Goal: Task Accomplishment & Management: Manage account settings

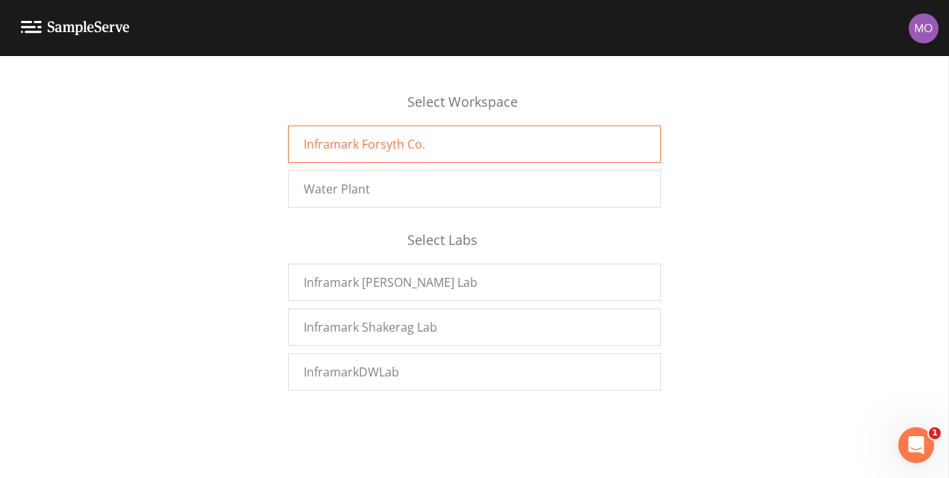
click at [402, 145] on span "Inframark Forsyth Co." at bounding box center [365, 144] width 122 height 18
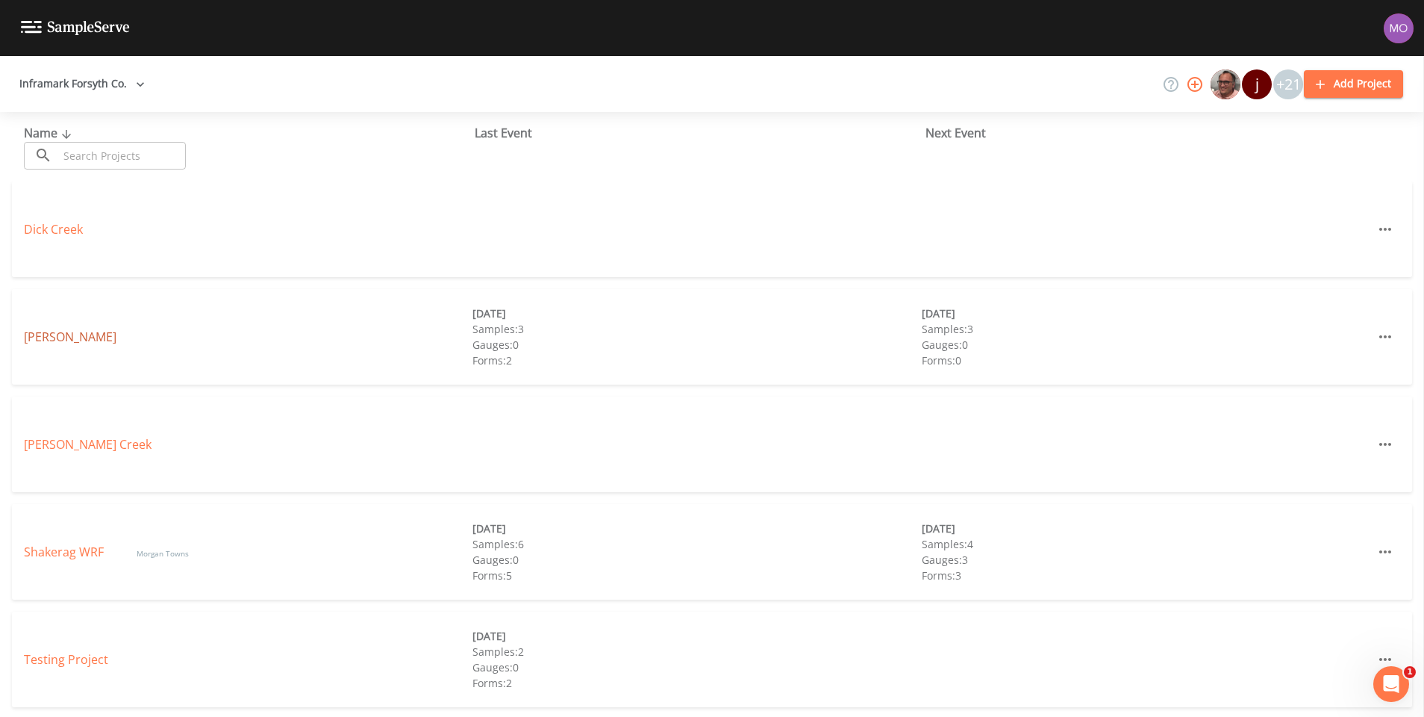
click at [40, 333] on link "[PERSON_NAME]" at bounding box center [70, 336] width 93 height 16
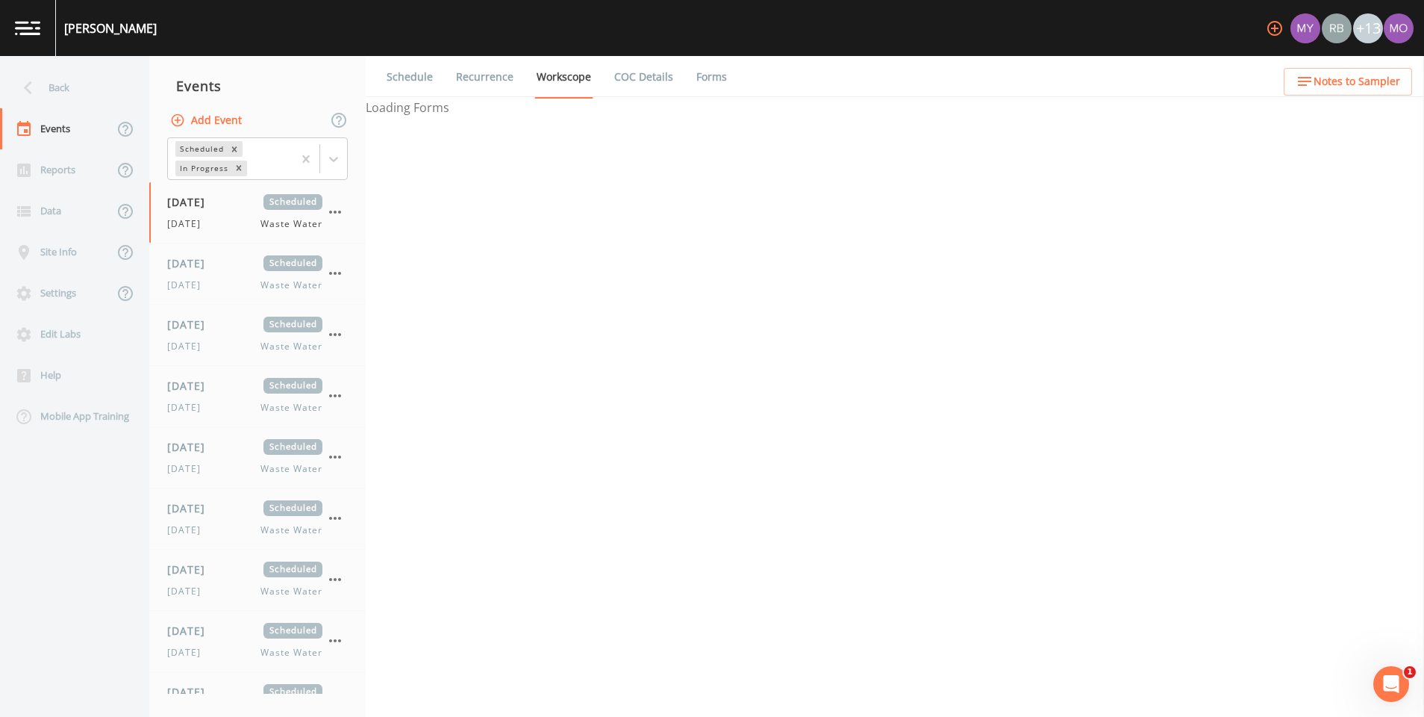
select select "b6a3c313-748b-4795-a028-792ad310bd60"
select select "092b3f94-5697-4c94-9891-da161916fdbb"
select select "b6a3c313-748b-4795-a028-792ad310bd60"
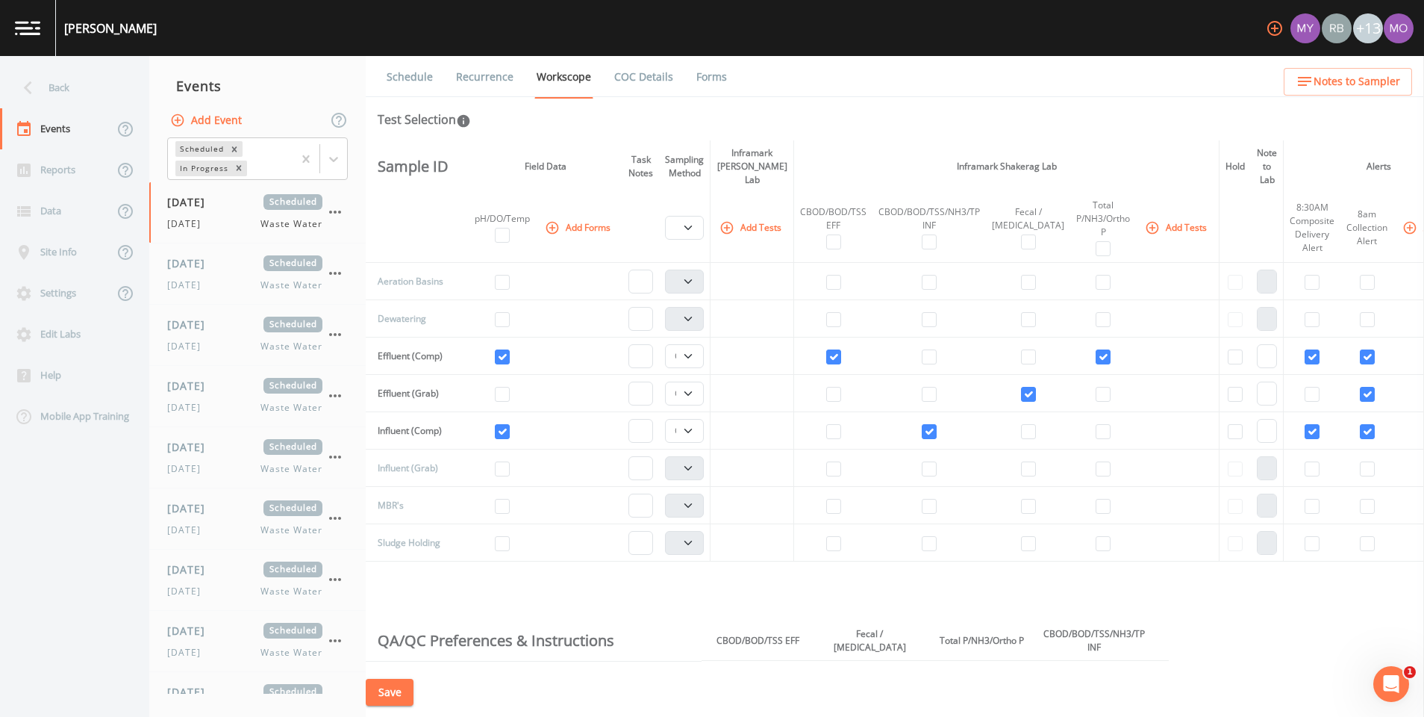
click at [1275, 33] on icon "button" at bounding box center [1275, 28] width 18 height 18
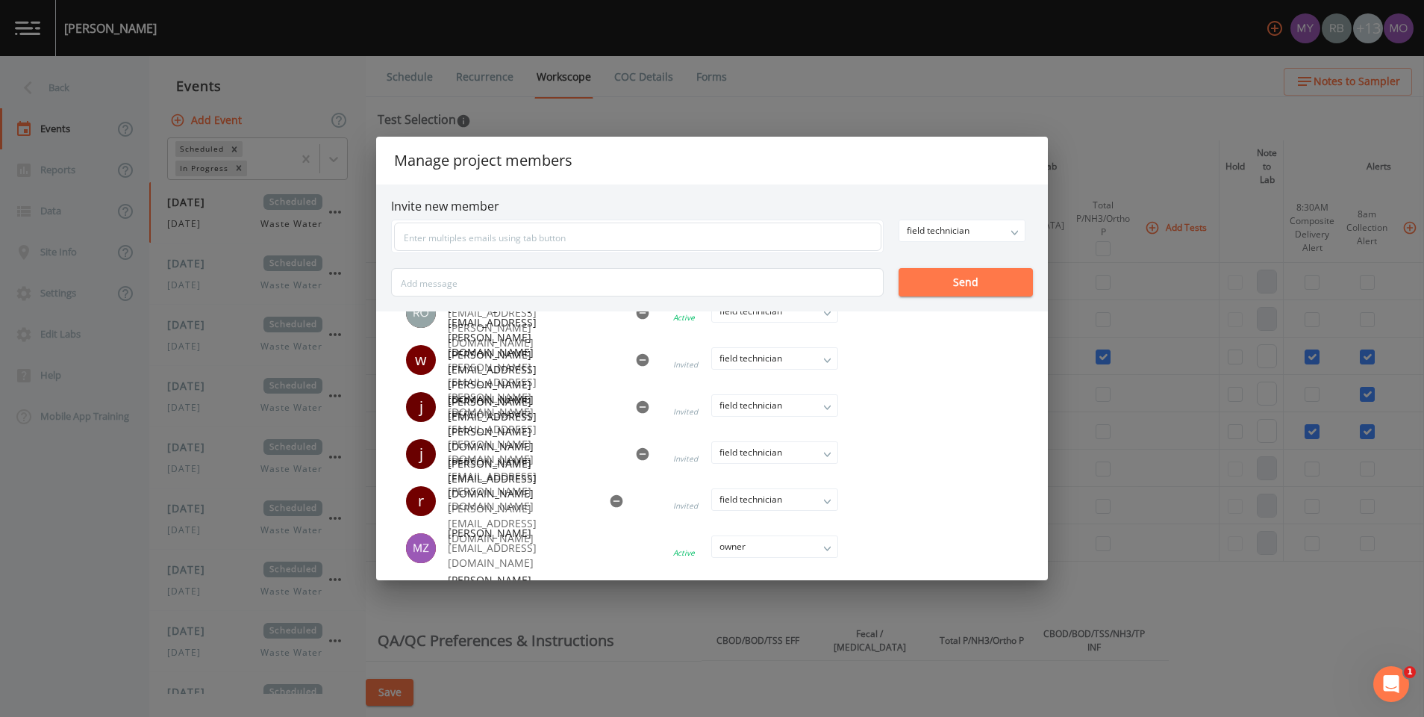
scroll to position [449, 0]
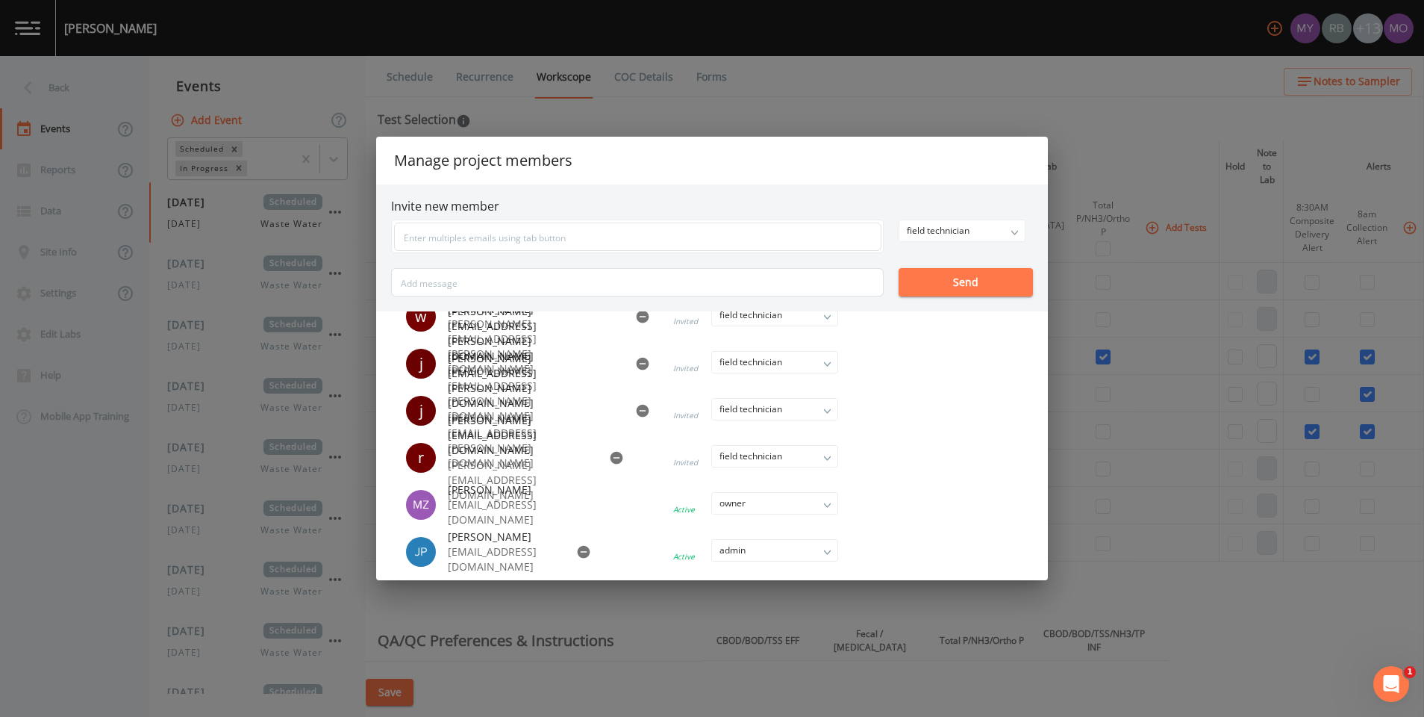
click at [1129, 413] on div "Manage project members Invite new member field technician owner admin field tec…" at bounding box center [712, 358] width 1424 height 717
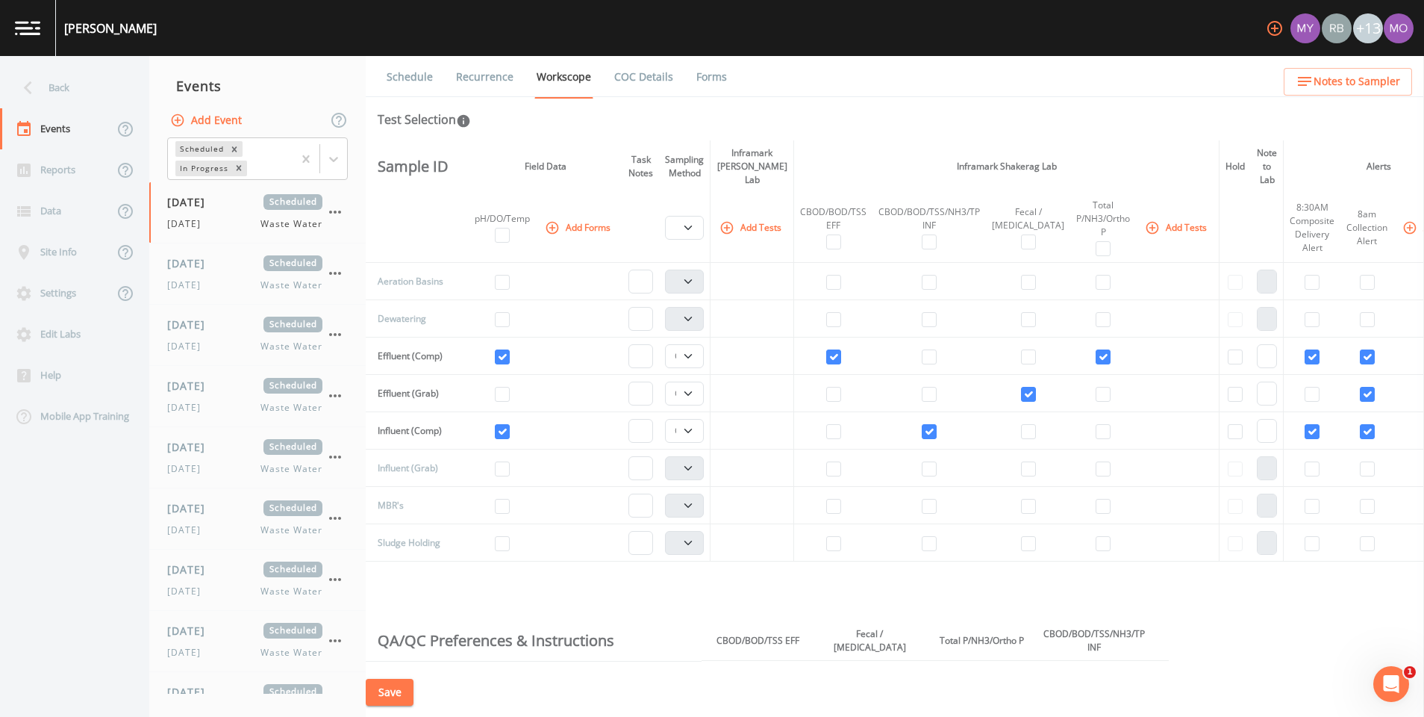
click at [1277, 28] on icon "button" at bounding box center [1274, 28] width 15 height 15
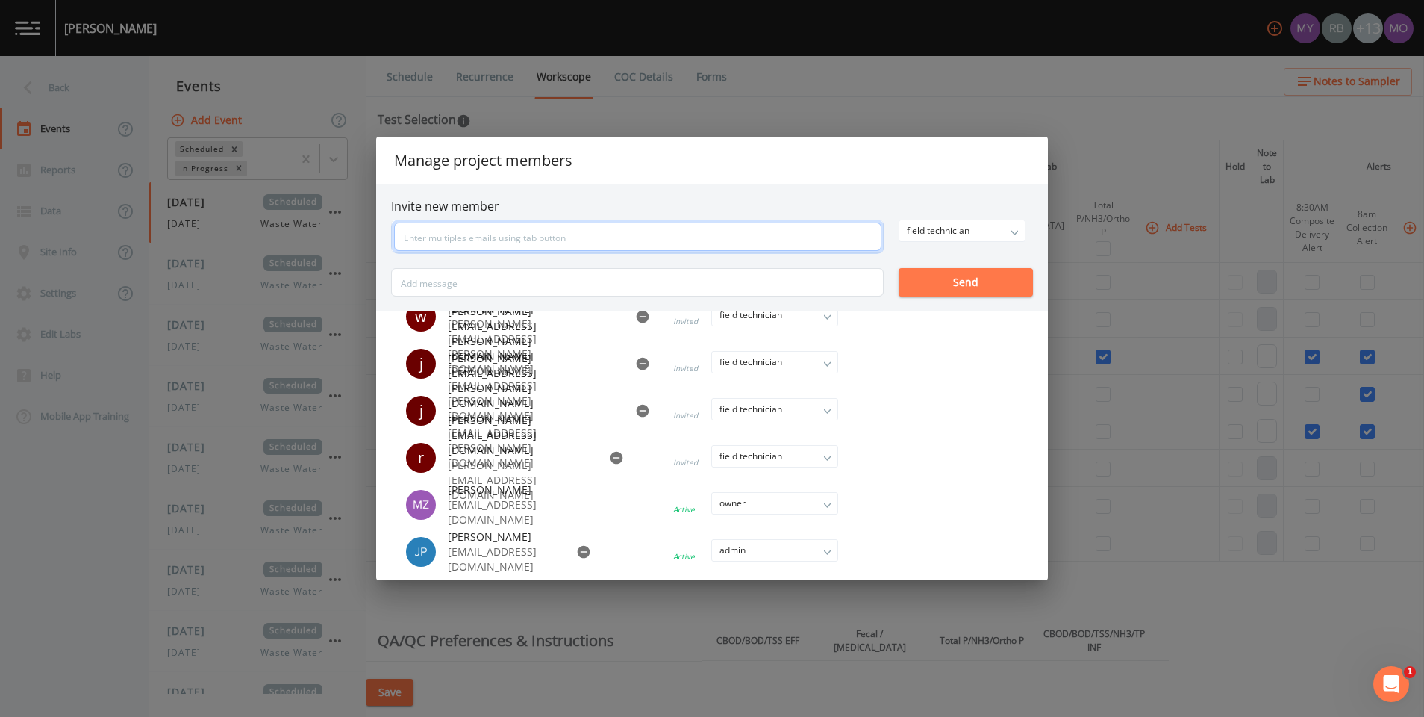
click at [524, 229] on input "text" at bounding box center [637, 236] width 487 height 28
type input "[EMAIL_ADDRESS][PERSON_NAME][DOMAIN_NAME]"
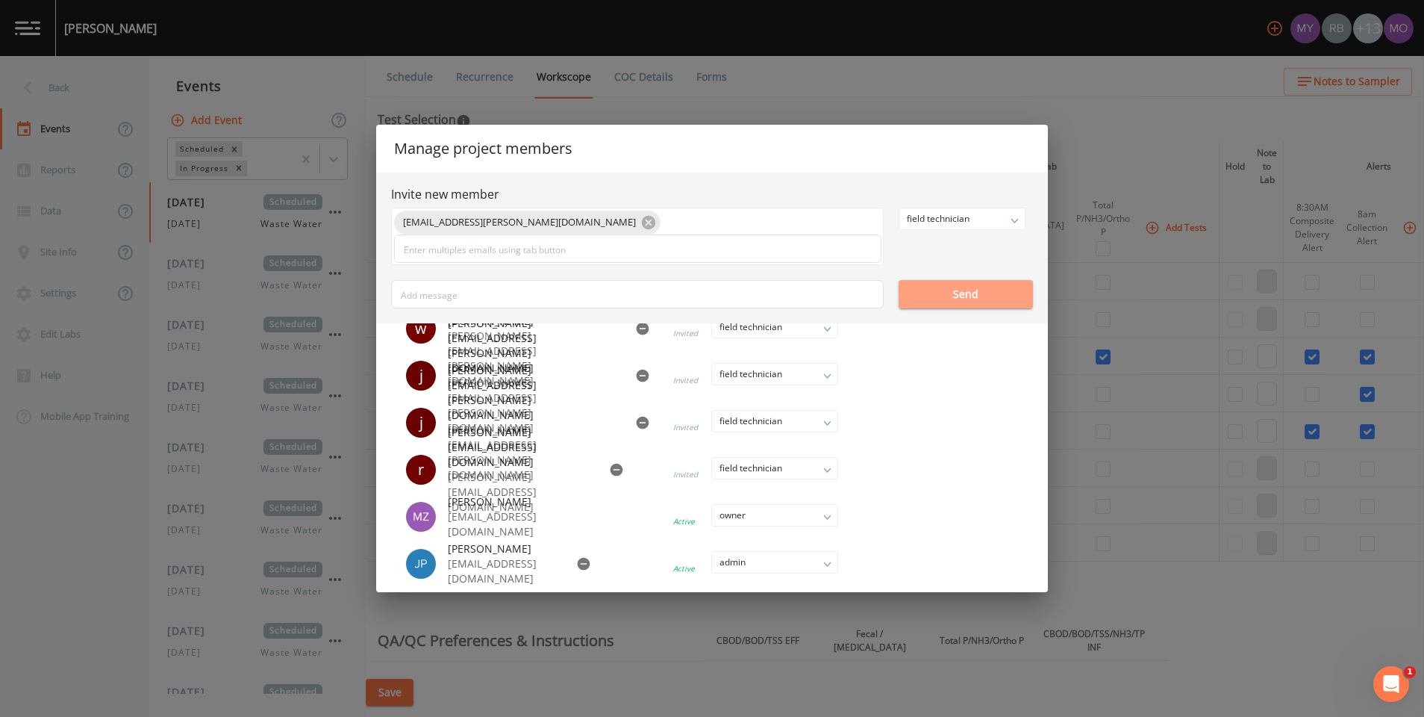
click at [987, 280] on button "Send" at bounding box center [966, 294] width 134 height 28
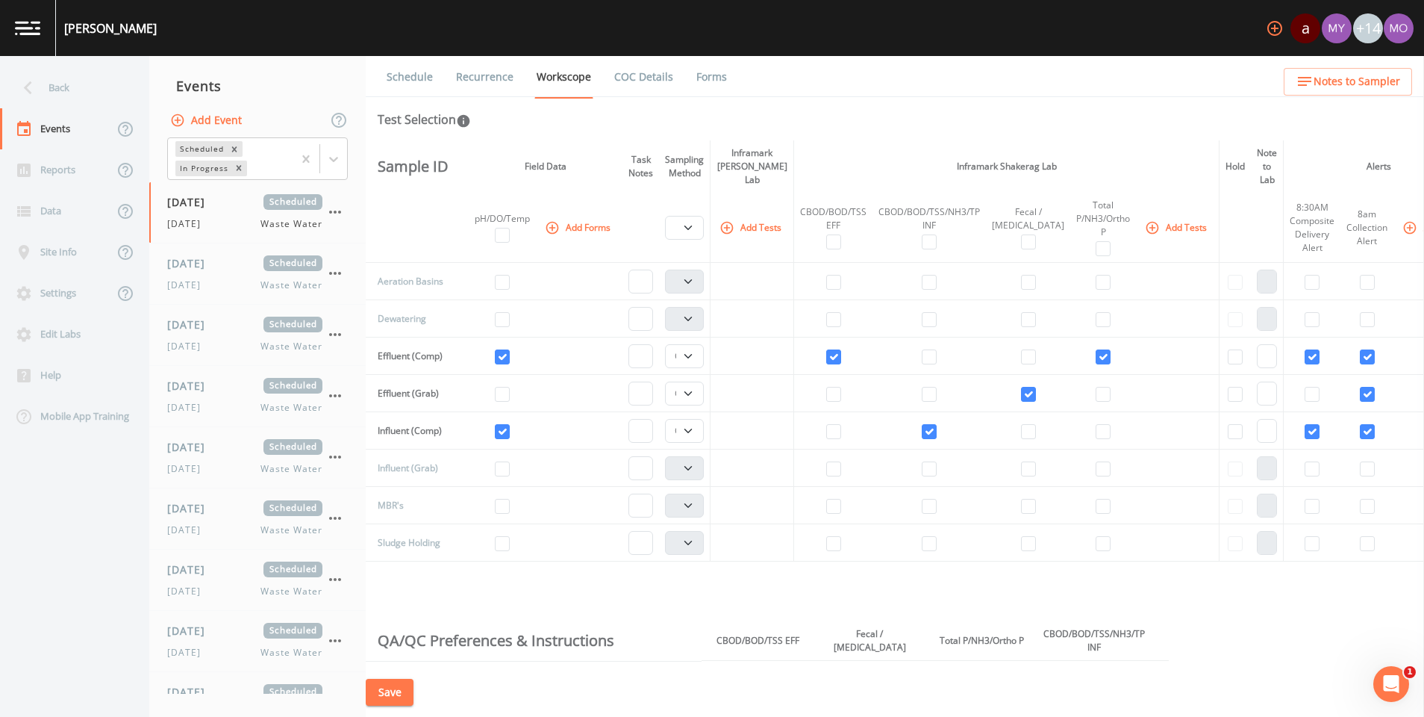
click at [1281, 135] on div "Schedule Recurrence Workscope COC Details Forms Test Selection Sample ID Field …" at bounding box center [895, 386] width 1058 height 661
click at [1277, 23] on icon "button" at bounding box center [1275, 28] width 18 height 18
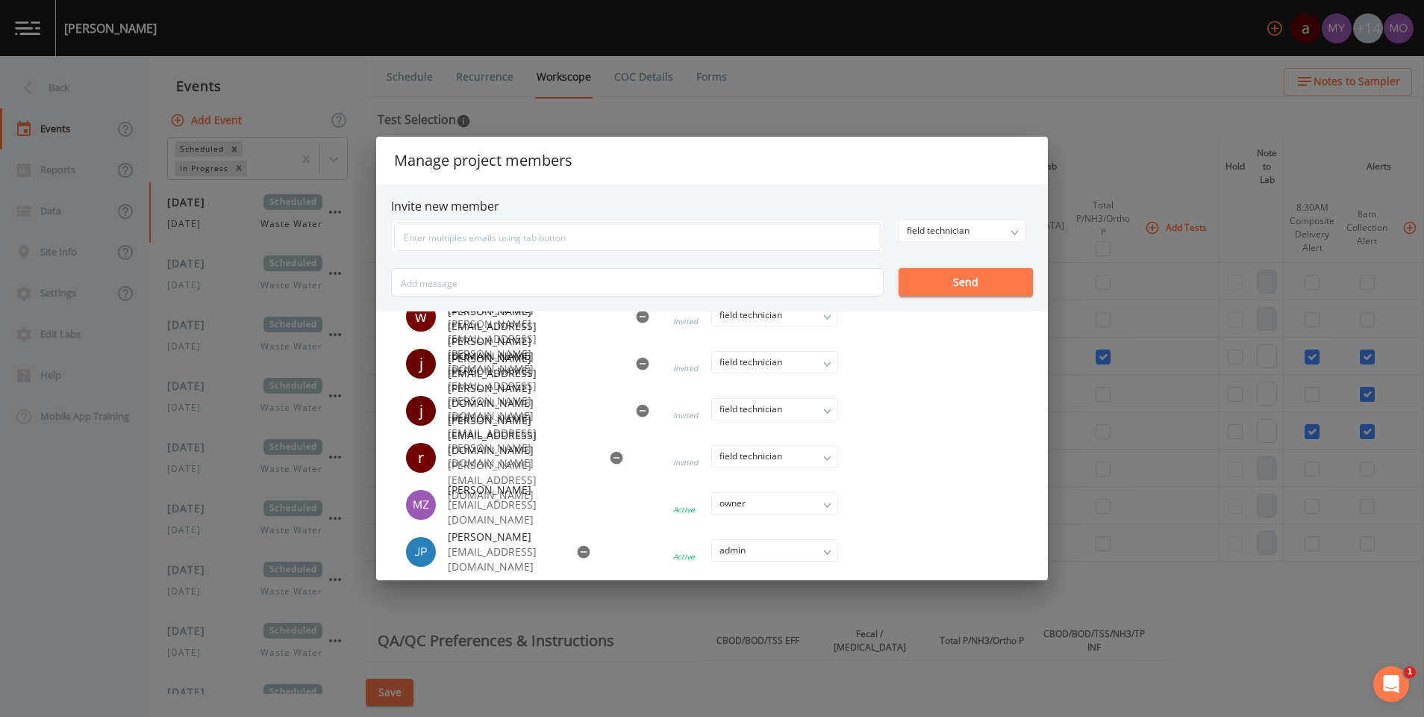
scroll to position [495, 0]
click at [611, 455] on icon "button" at bounding box center [617, 458] width 13 height 13
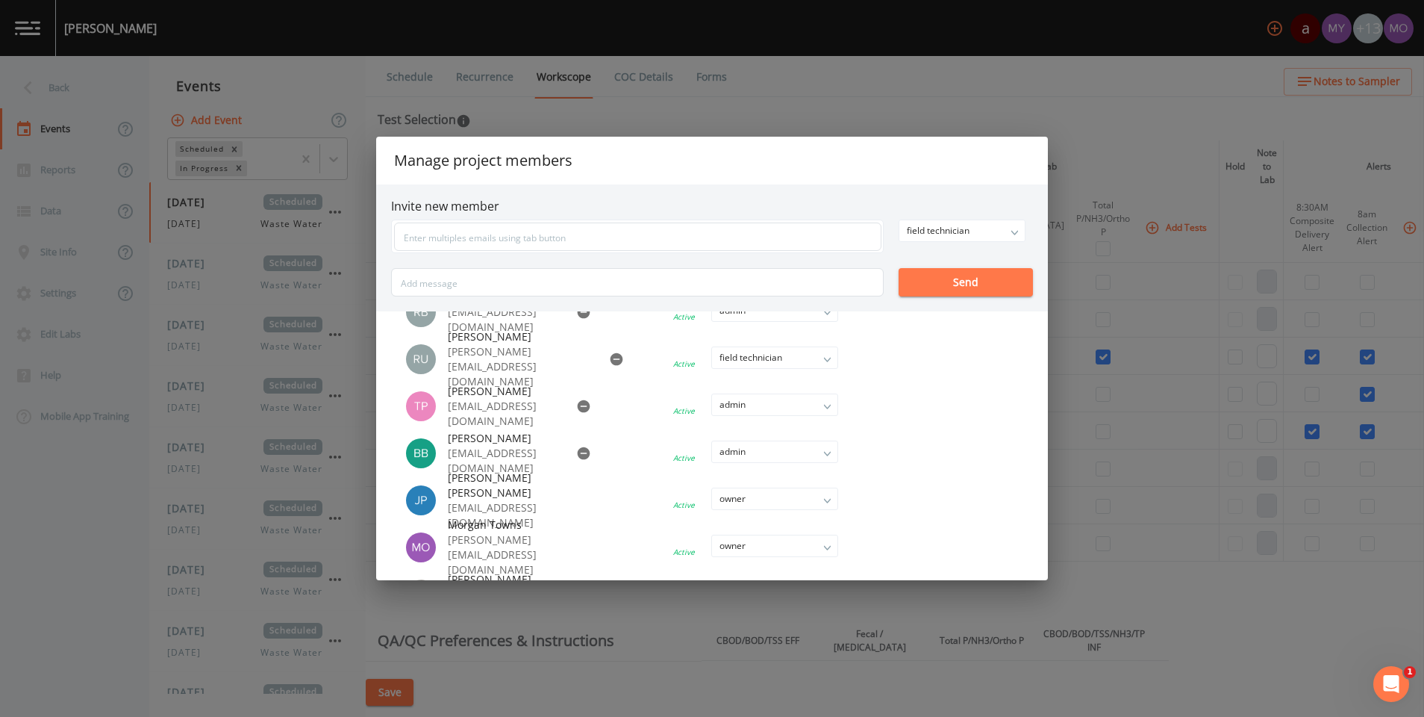
scroll to position [0, 0]
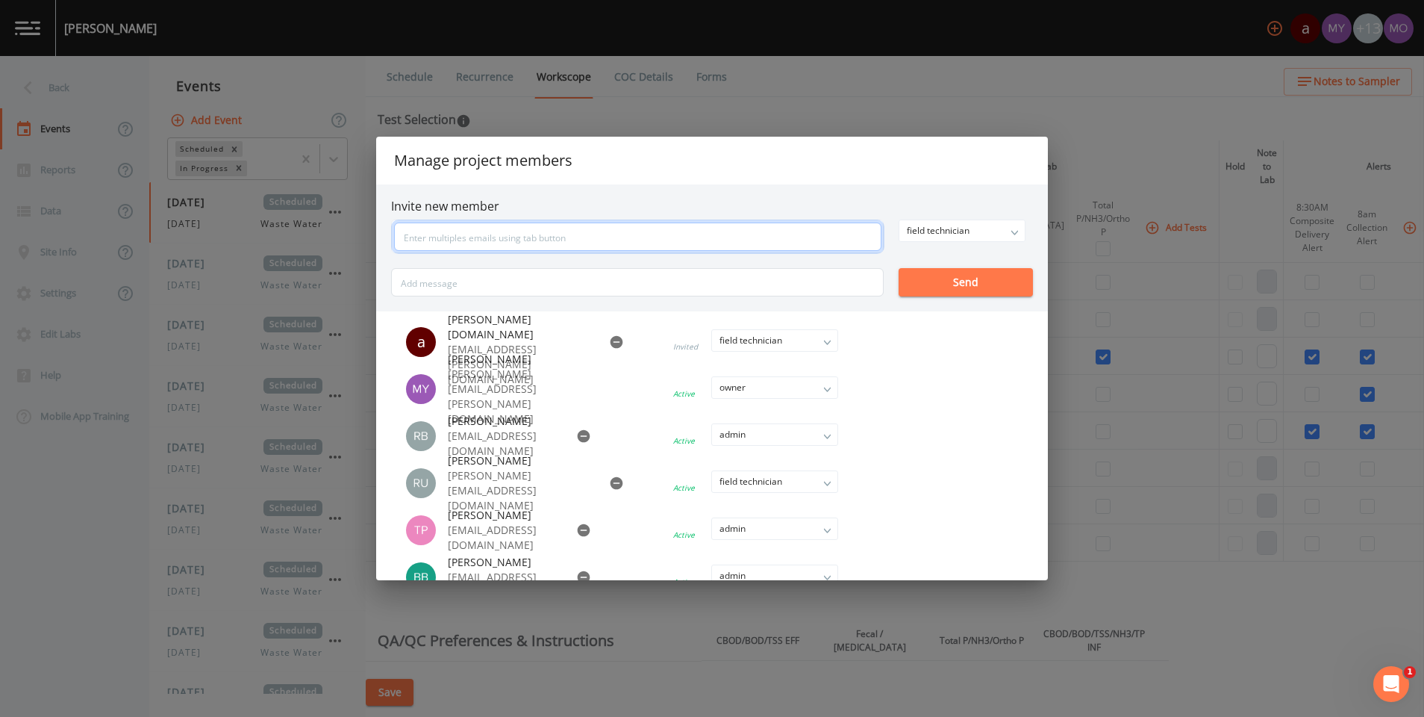
click at [465, 237] on input "text" at bounding box center [637, 236] width 487 height 28
type input "[PERSON_NAME][EMAIL_ADDRESS][PERSON_NAME][DOMAIN_NAME]"
click at [942, 280] on button "Send" at bounding box center [966, 282] width 134 height 28
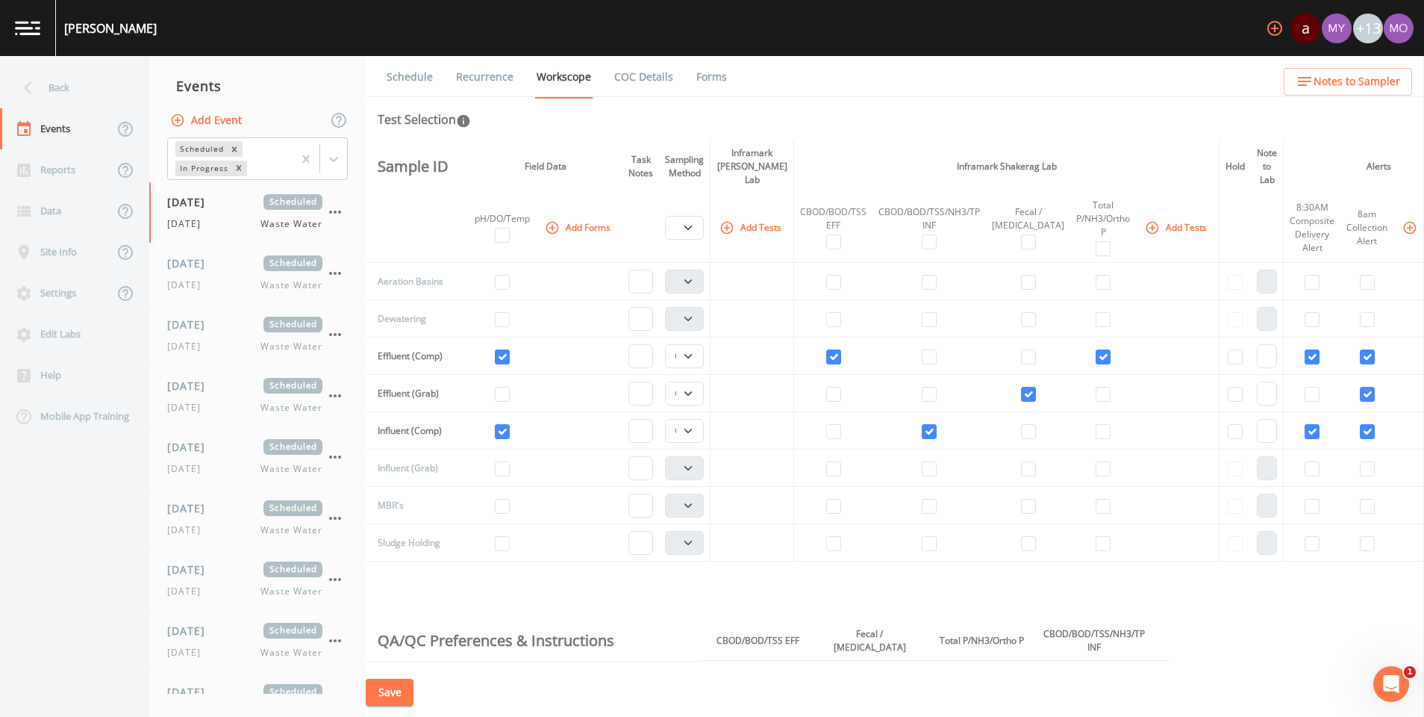
click at [1267, 31] on icon "button" at bounding box center [1275, 28] width 18 height 18
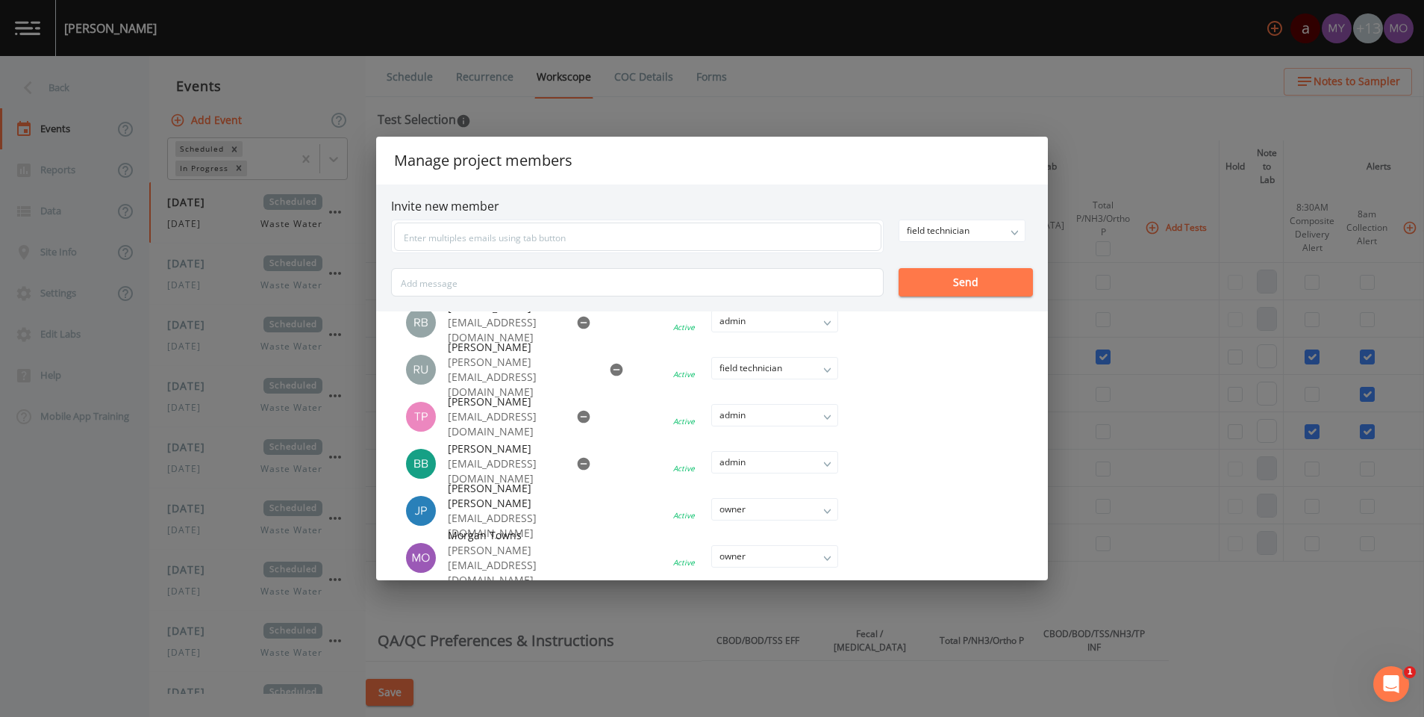
scroll to position [449, 0]
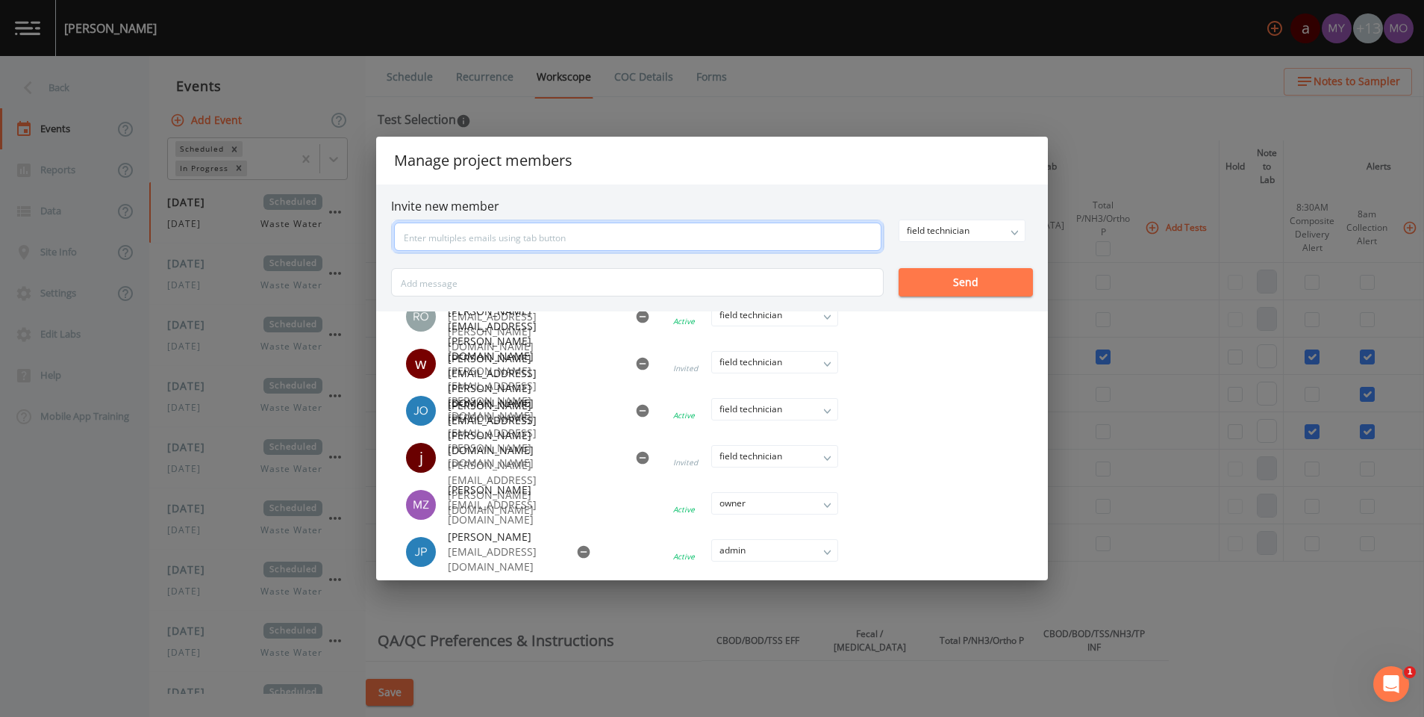
click at [485, 232] on input "text" at bounding box center [637, 236] width 487 height 28
type input "[EMAIL_ADDRESS][DOMAIN_NAME]"
click at [961, 270] on div "field technician owner admin field technician Send" at bounding box center [712, 257] width 642 height 77
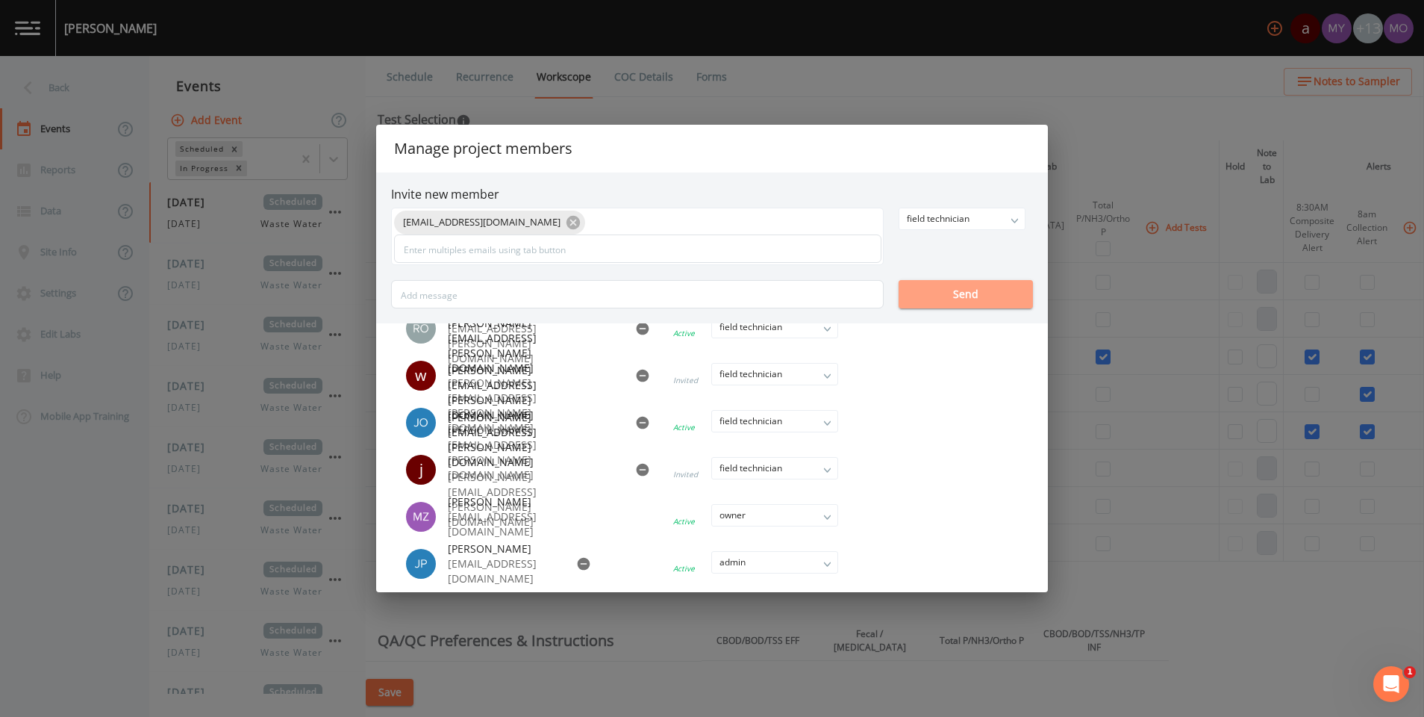
click at [952, 290] on button "Send" at bounding box center [966, 294] width 134 height 28
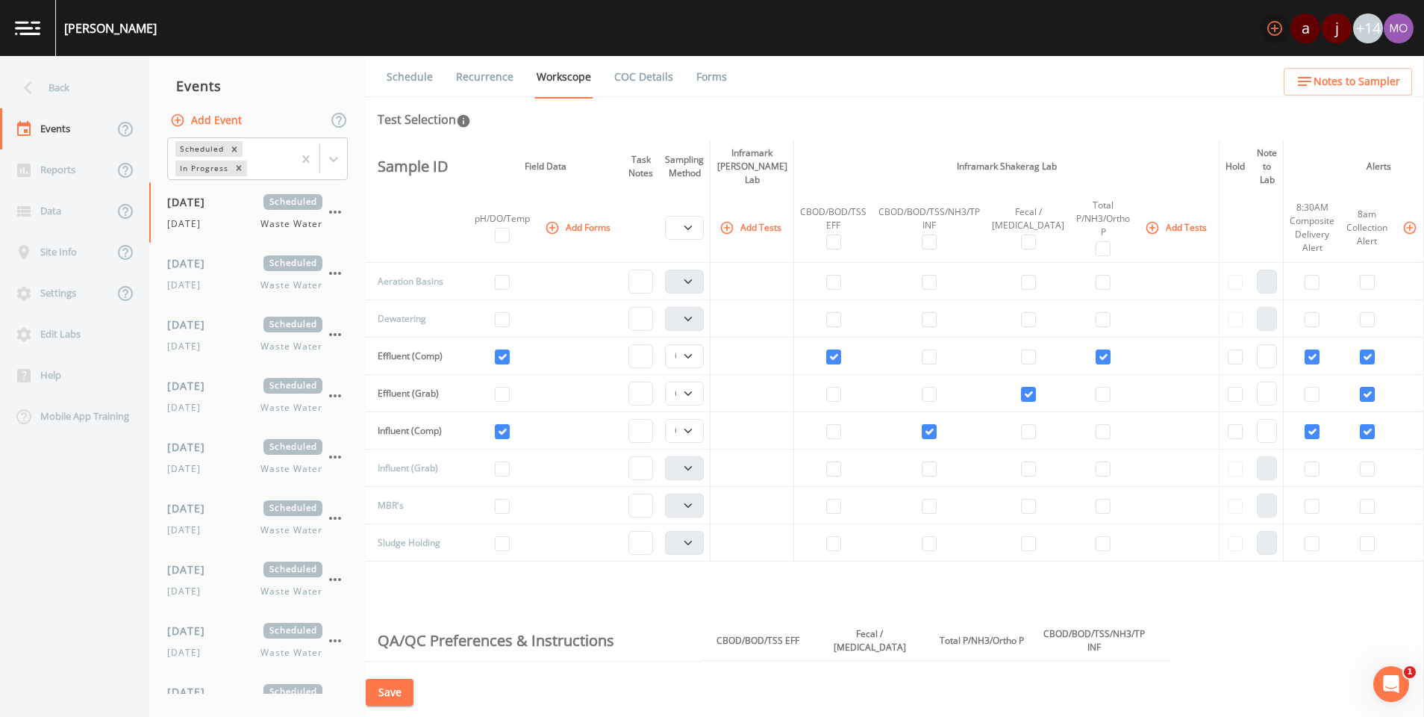
click at [1271, 25] on icon "button" at bounding box center [1275, 28] width 18 height 18
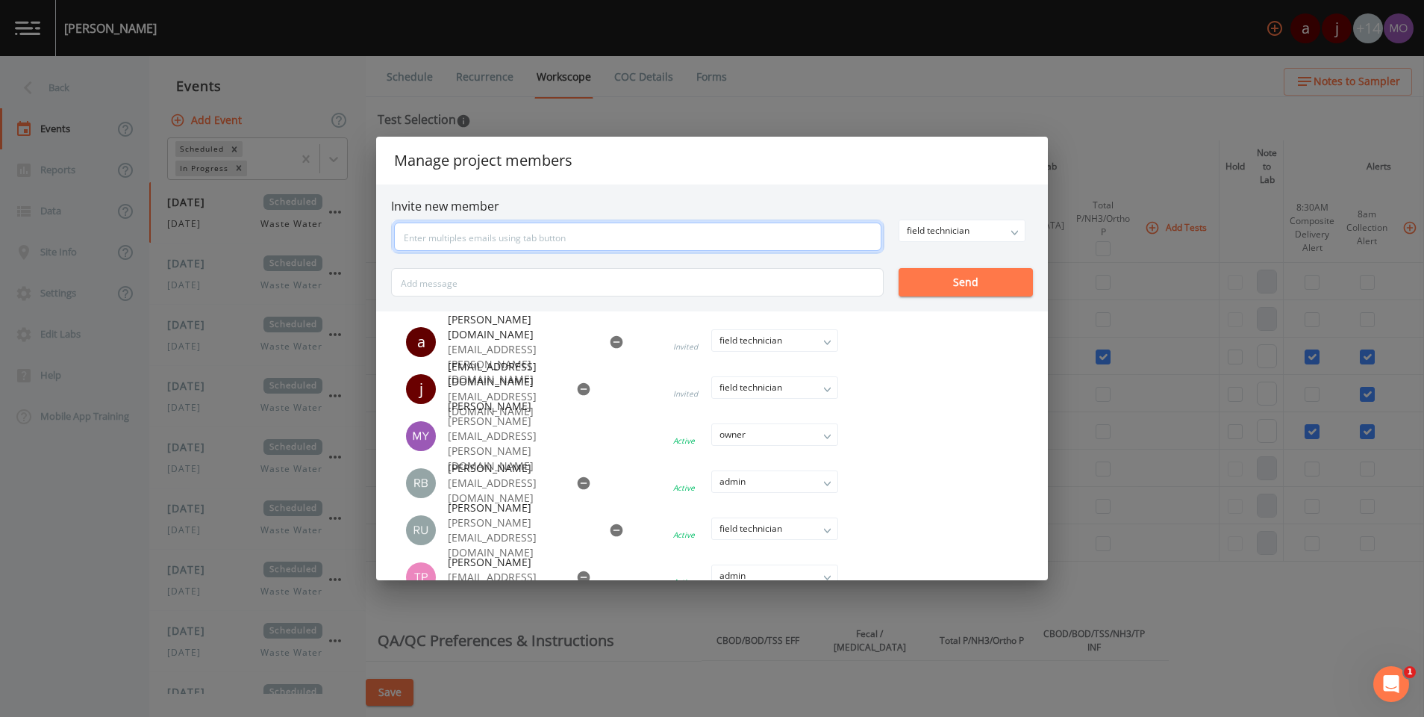
click at [497, 231] on input "text" at bounding box center [637, 236] width 487 height 28
type input "w"
type input "[PERSON_NAME][EMAIL_ADDRESS][PERSON_NAME][DOMAIN_NAME]"
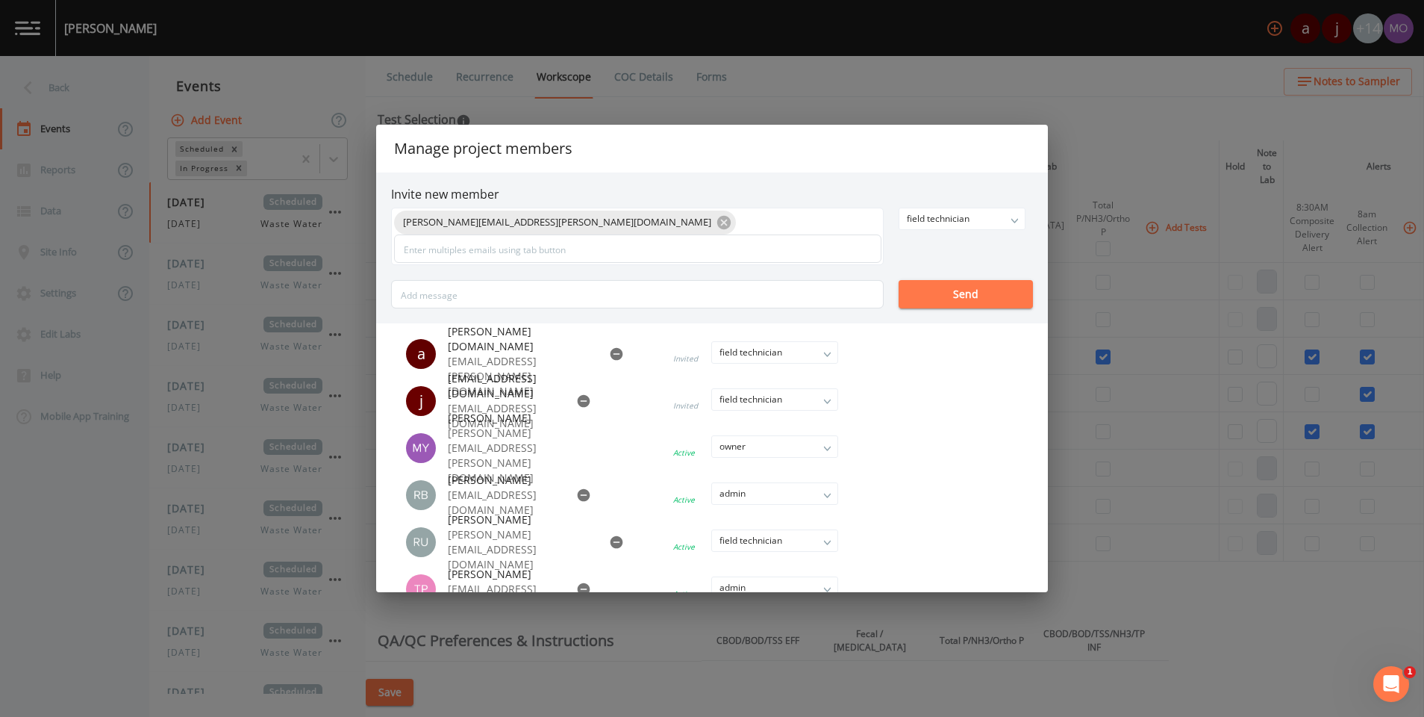
click at [925, 276] on div "[PERSON_NAME][EMAIL_ADDRESS][PERSON_NAME][DOMAIN_NAME] field technician owner a…" at bounding box center [712, 257] width 642 height 101
click at [925, 293] on button "Send" at bounding box center [966, 294] width 134 height 28
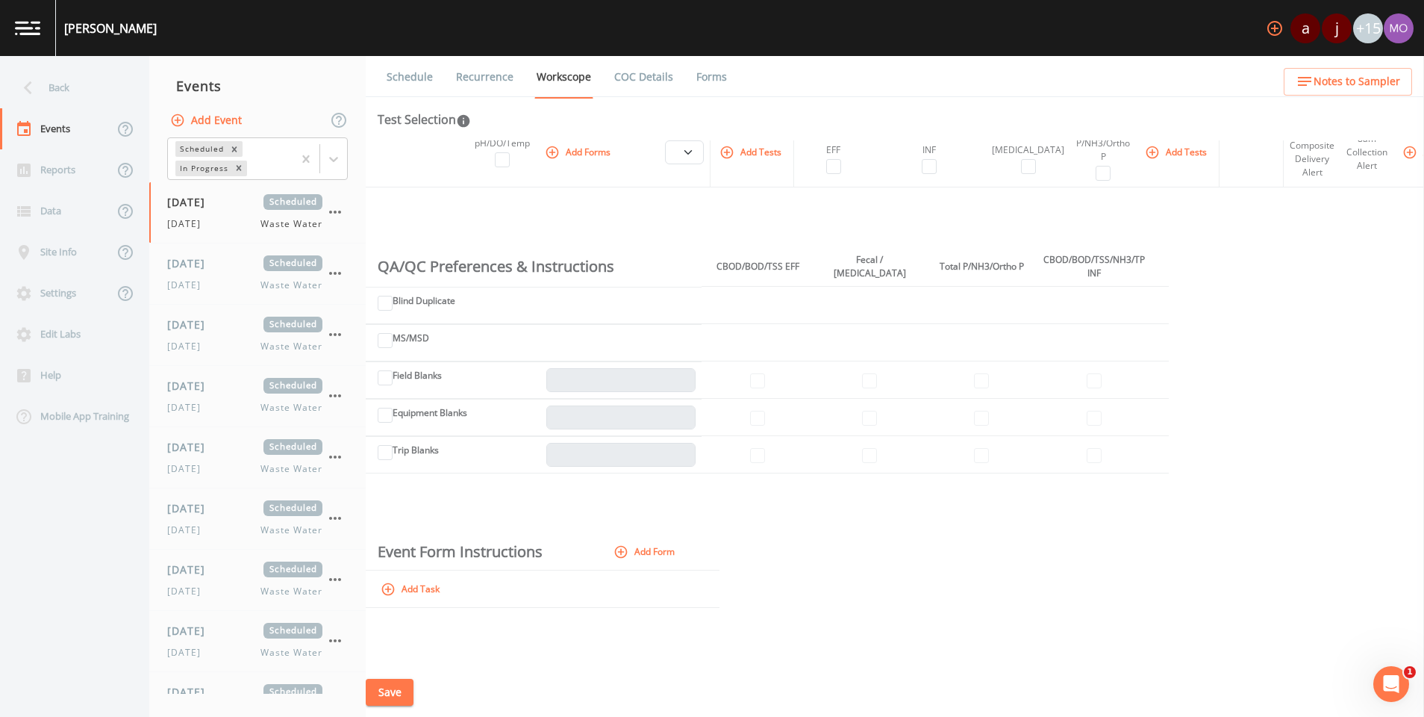
scroll to position [0, 0]
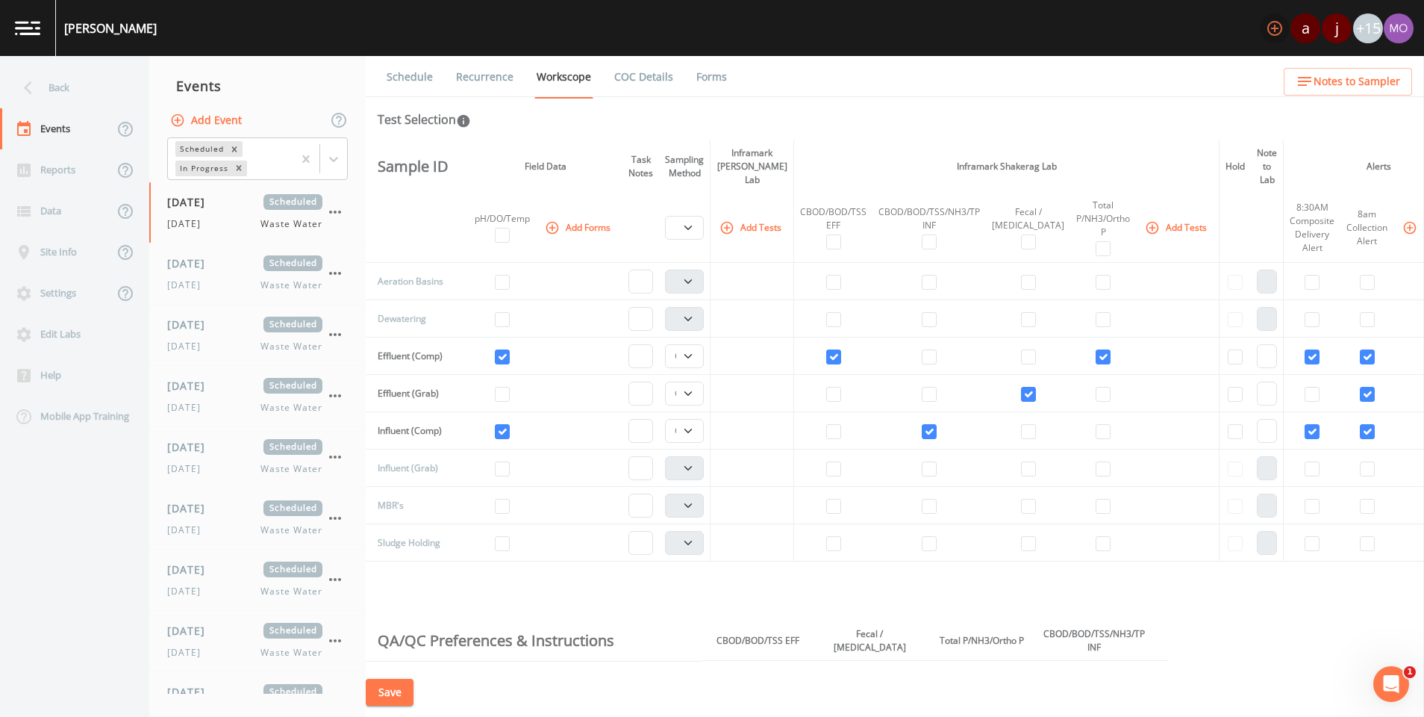
click at [1274, 32] on icon "button" at bounding box center [1275, 28] width 18 height 18
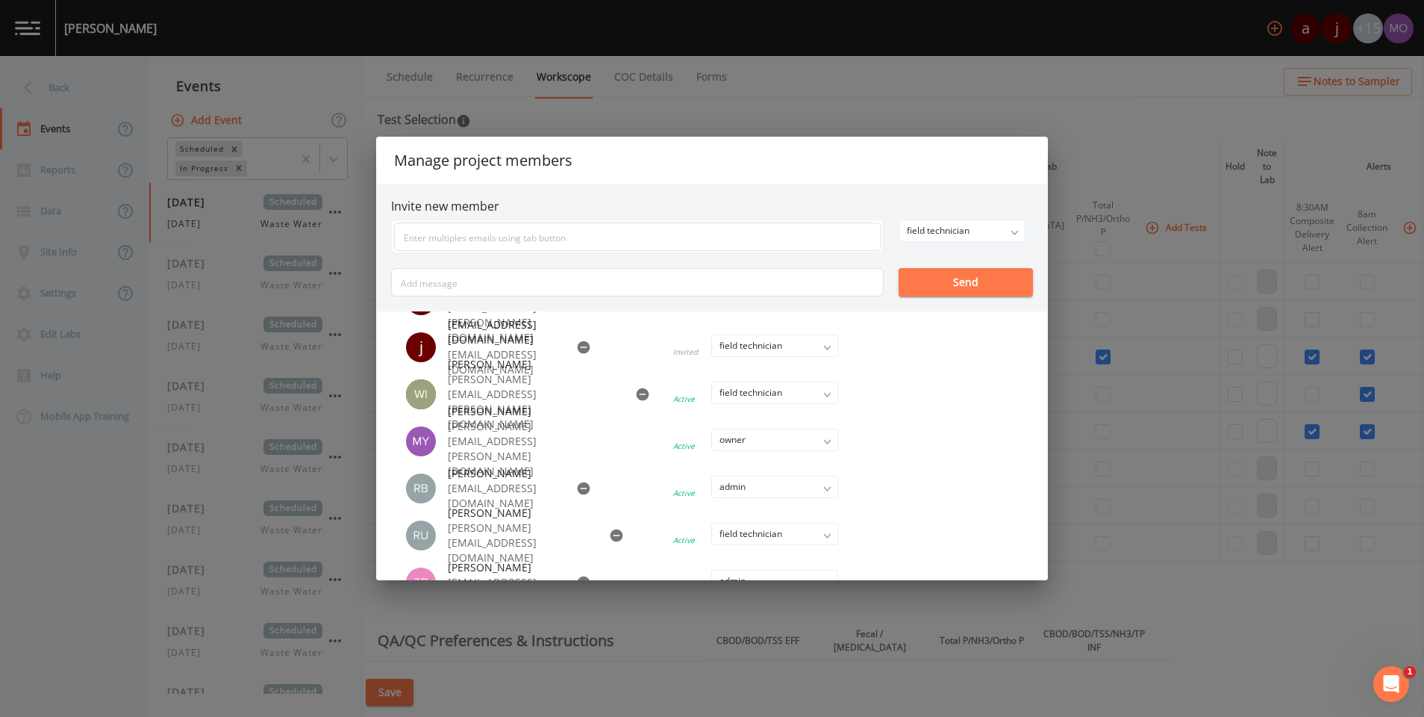
scroll to position [17, 0]
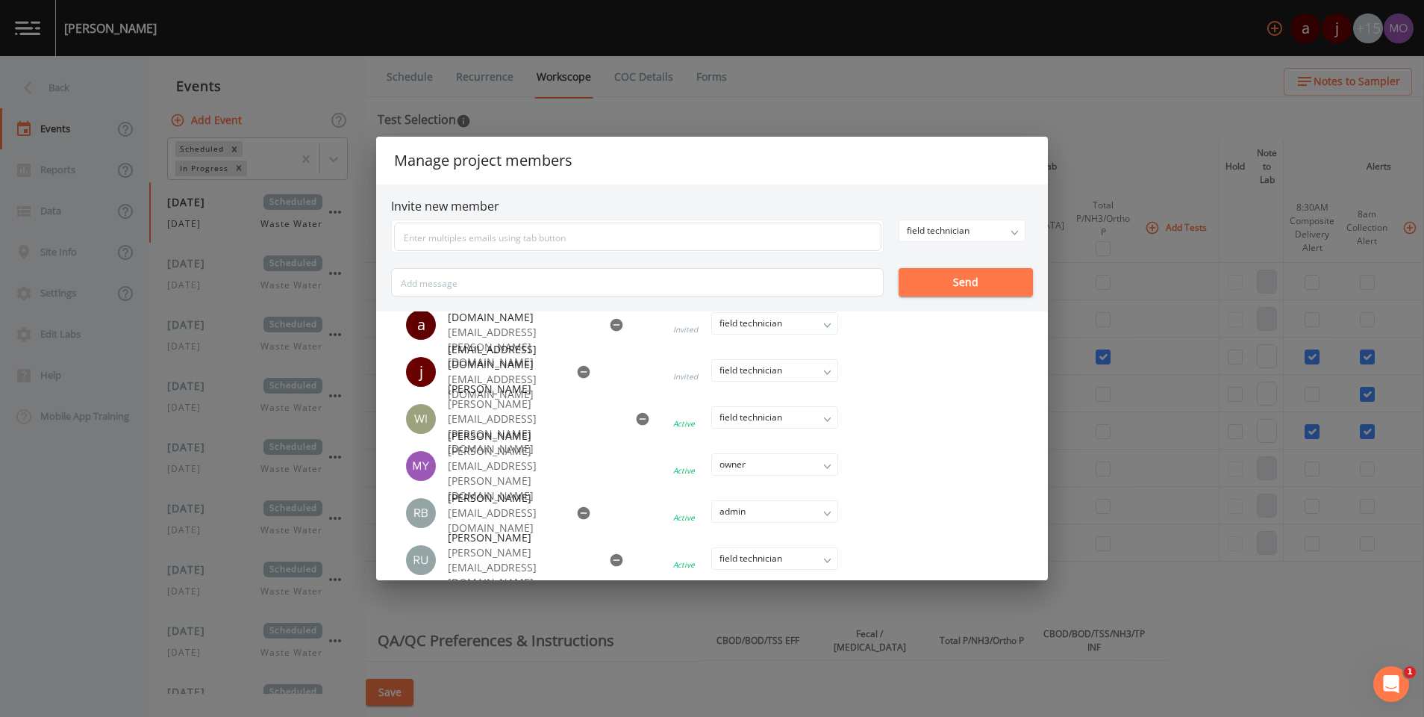
click at [824, 424] on li at bounding box center [744, 418] width 254 height 33
click at [828, 417] on li at bounding box center [744, 418] width 254 height 33
click at [1004, 232] on div "field technician" at bounding box center [961, 230] width 125 height 21
click at [953, 283] on button "admin" at bounding box center [961, 283] width 125 height 22
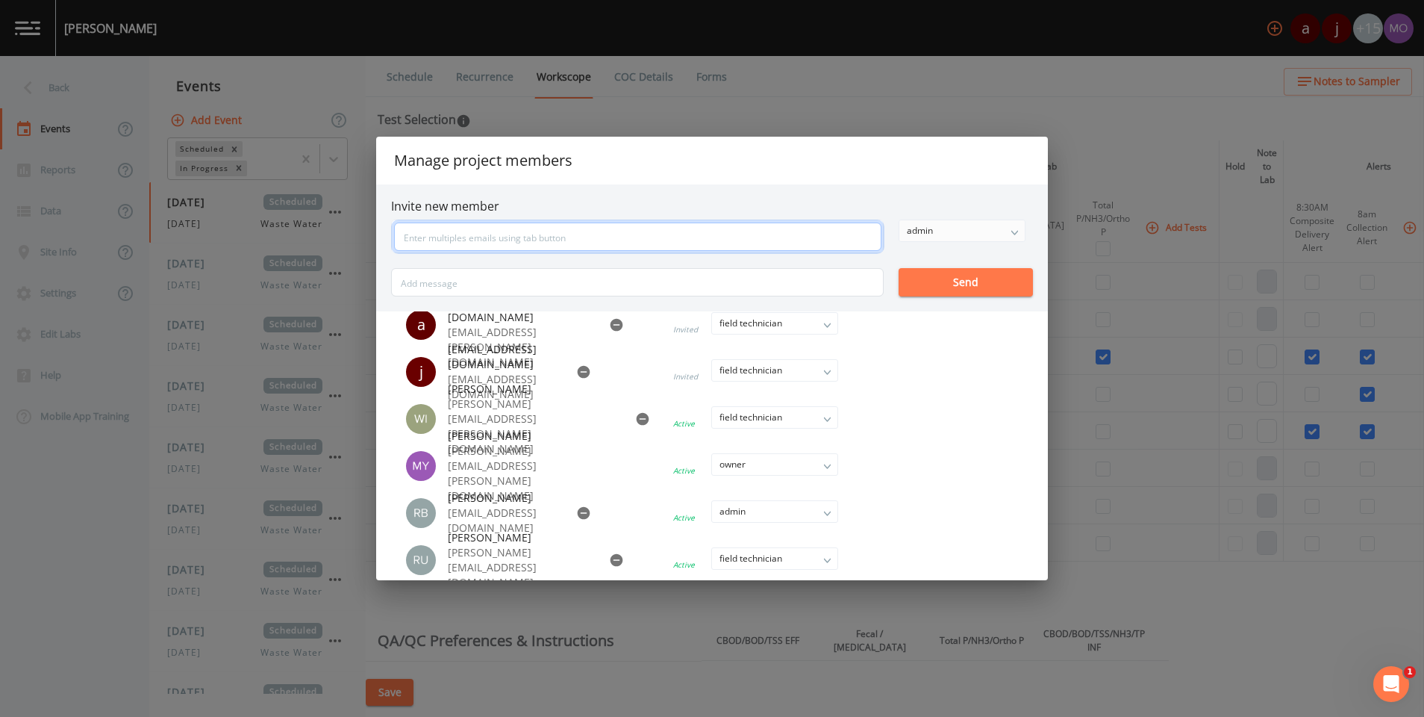
click at [672, 237] on input "text" at bounding box center [637, 236] width 487 height 28
type input "[PERSON_NAME][EMAIL_ADDRESS][PERSON_NAME][DOMAIN_NAME]"
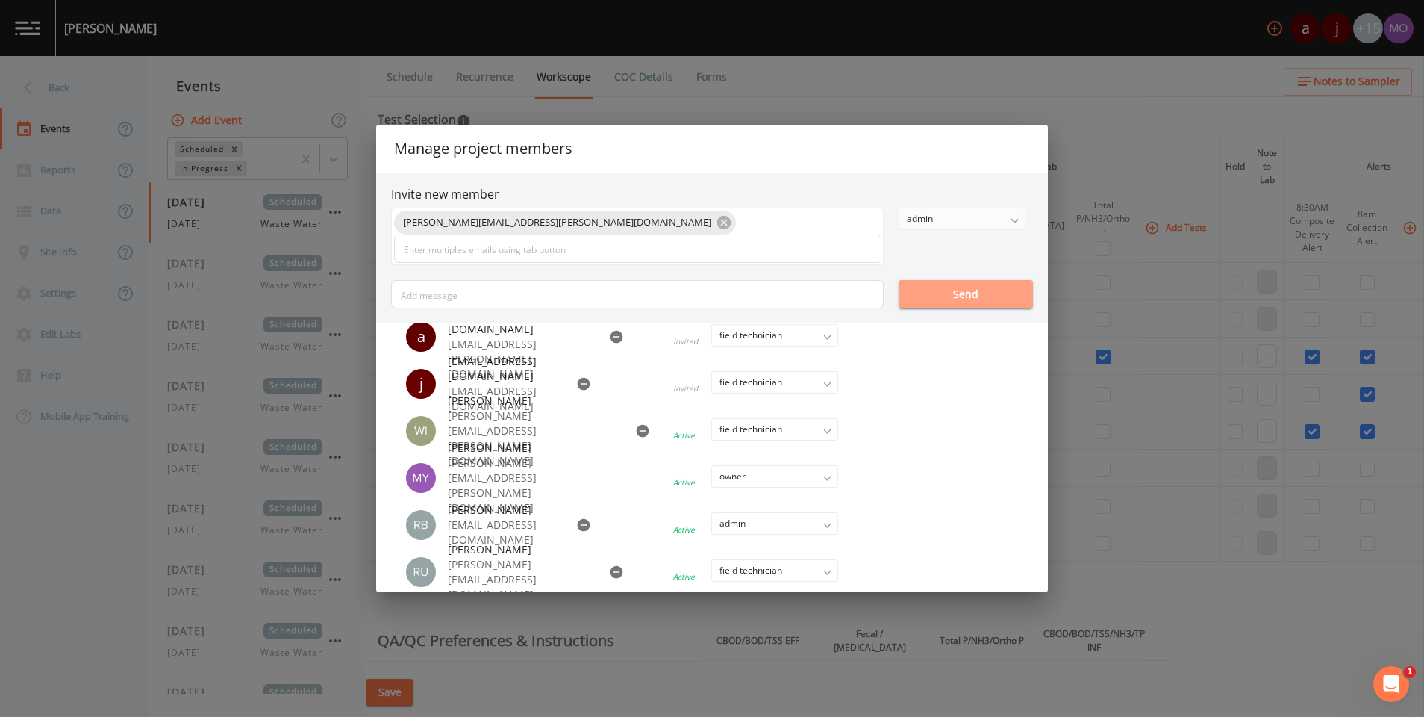
click at [975, 280] on button "Send" at bounding box center [966, 294] width 134 height 28
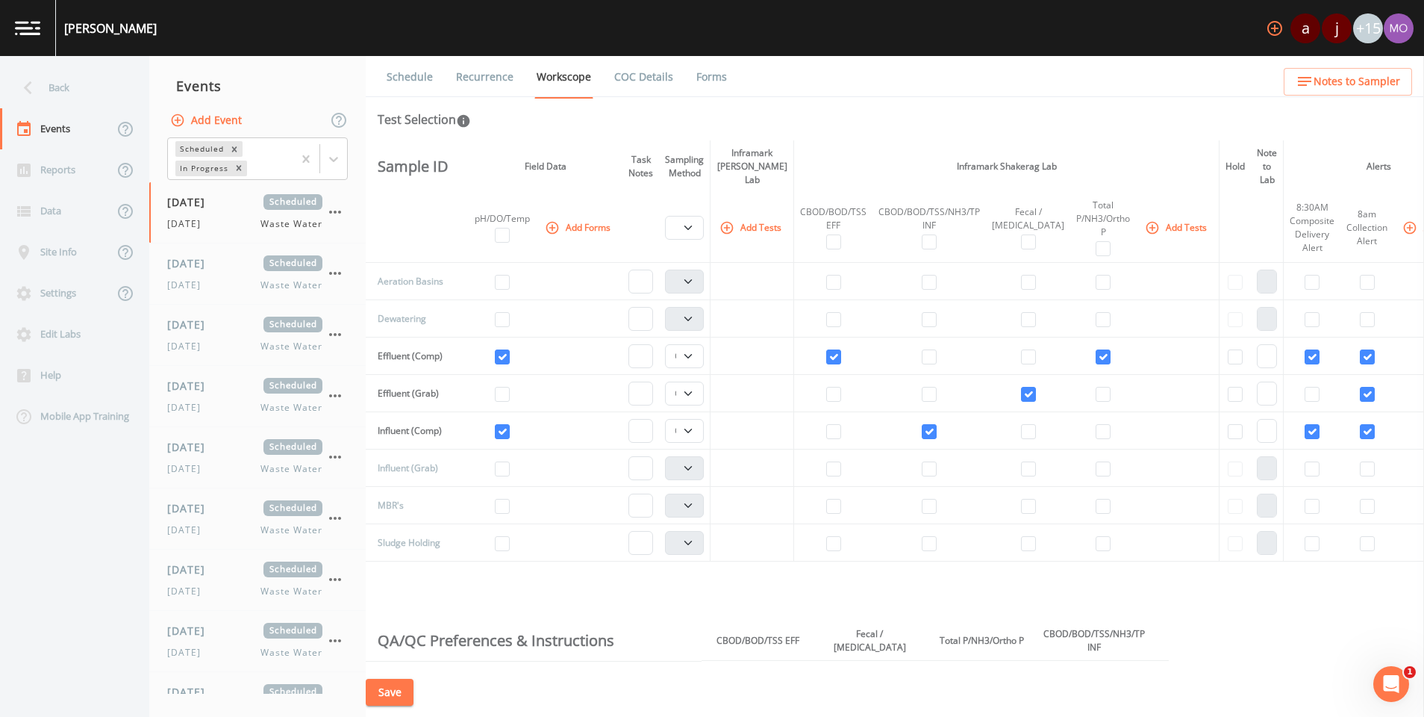
click at [1270, 31] on icon "button" at bounding box center [1274, 28] width 15 height 15
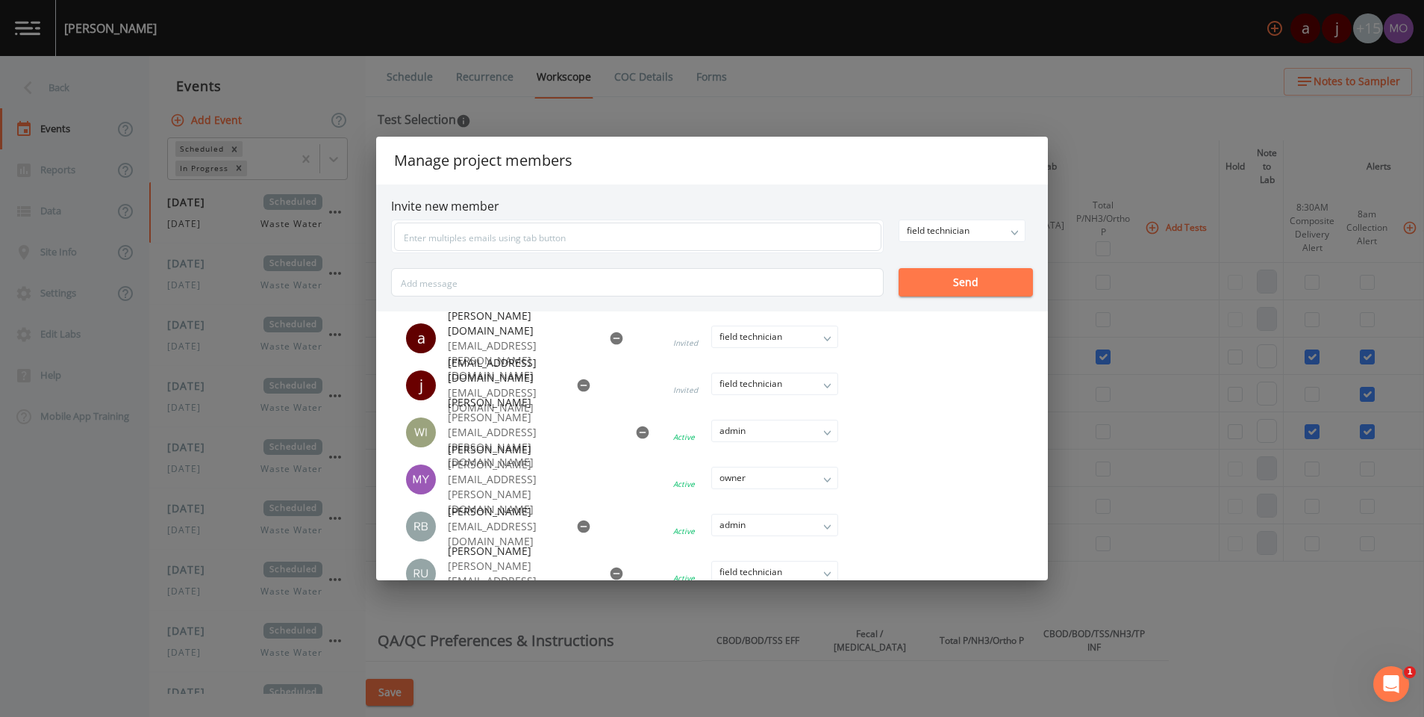
scroll to position [4, 0]
click at [735, 104] on div "Manage project members Invite new member field technician owner admin field tec…" at bounding box center [712, 358] width 1424 height 717
